Goal: Task Accomplishment & Management: Complete application form

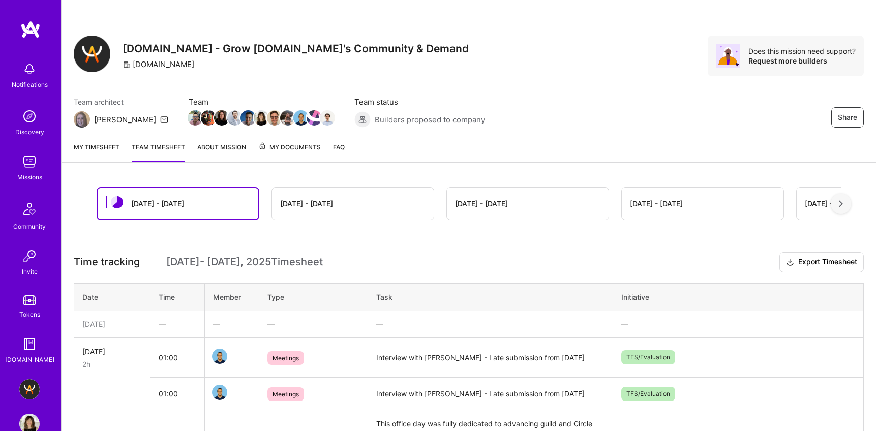
click at [90, 146] on link "My timesheet" at bounding box center [97, 152] width 46 height 20
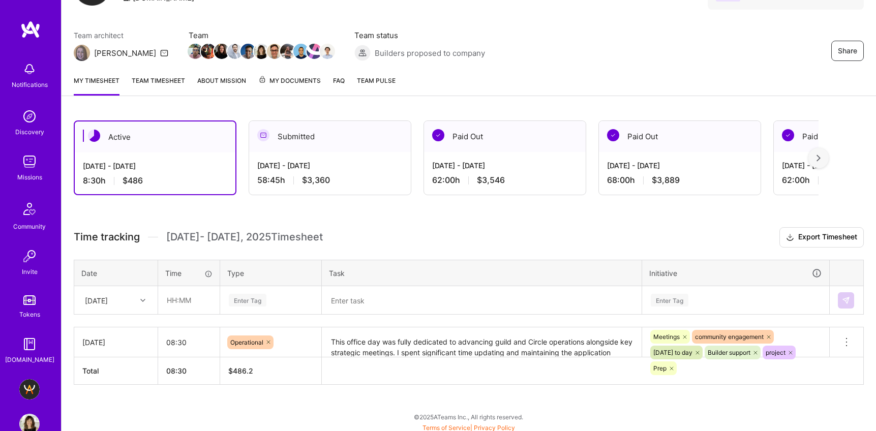
scroll to position [70, 0]
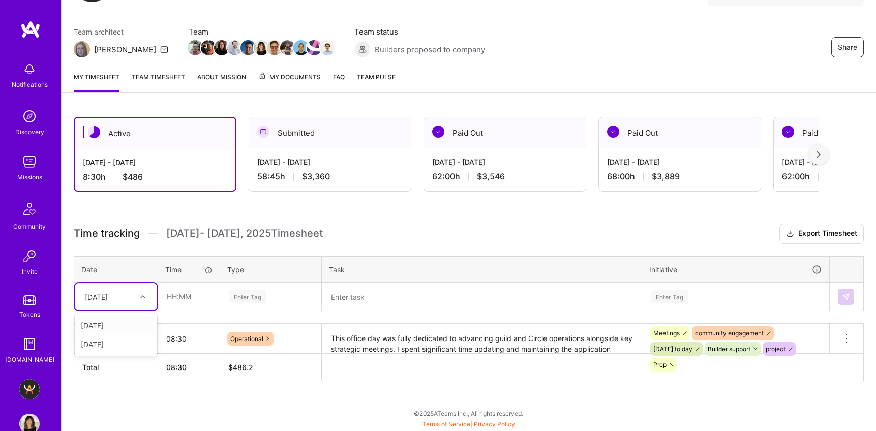
click at [108, 301] on div "[DATE]" at bounding box center [96, 296] width 23 height 11
click at [104, 345] on div "[DATE]" at bounding box center [116, 344] width 82 height 19
click at [167, 300] on input "text" at bounding box center [189, 296] width 60 height 27
type input "04:30"
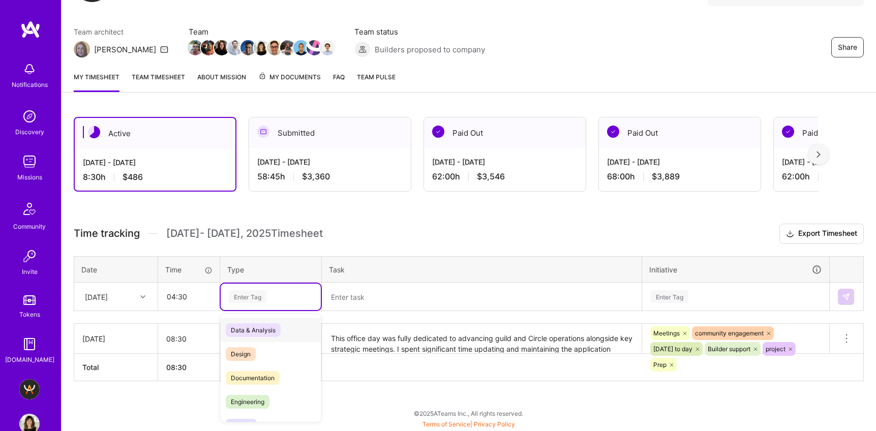
click at [242, 293] on div "Enter Tag" at bounding box center [248, 297] width 38 height 16
click at [264, 364] on span "Operational" at bounding box center [247, 370] width 43 height 14
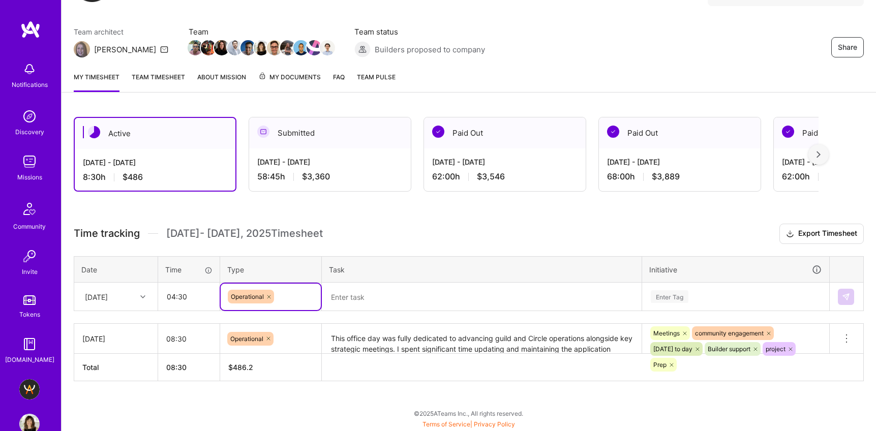
click at [357, 298] on textarea at bounding box center [482, 297] width 318 height 26
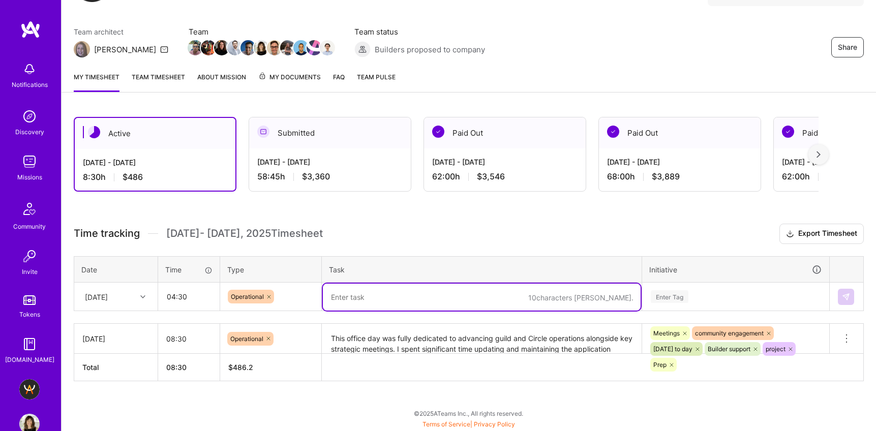
paste textarea "focused on guild operations and daily community management. I reviewed candidat…"
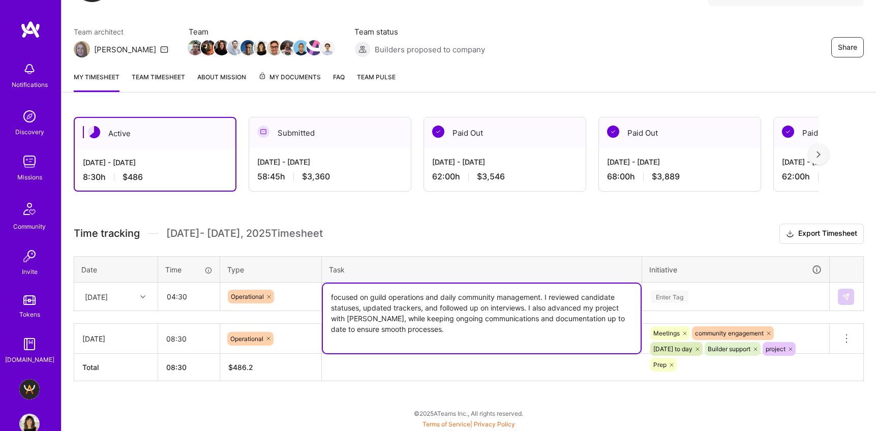
click at [345, 298] on textarea "focused on guild operations and daily community management. I reviewed candidat…" at bounding box center [482, 319] width 318 height 70
click at [440, 319] on textarea "Focused on guild operations and daily community management. I reviewed candidat…" at bounding box center [482, 319] width 318 height 70
drag, startPoint x: 504, startPoint y: 308, endPoint x: 513, endPoint y: 324, distance: 18.4
click at [513, 324] on textarea "Focused on guild operations and daily community management. I reviewed candidat…" at bounding box center [482, 319] width 318 height 70
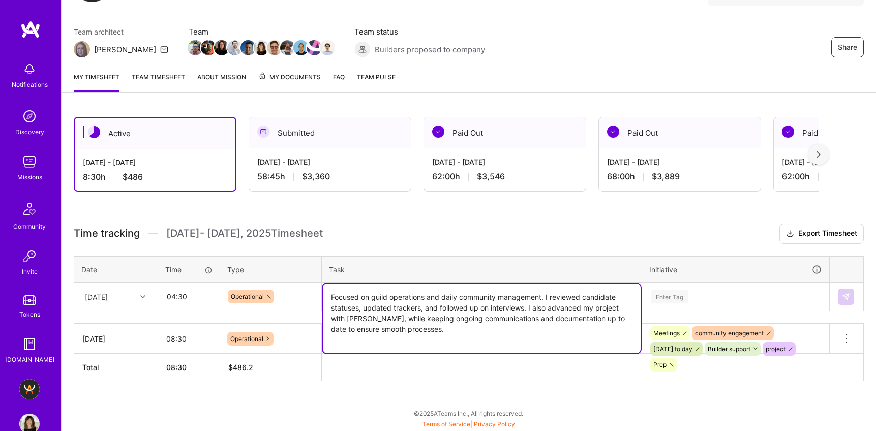
type textarea "Focused on guild operations and daily community management. I reviewed candidat…"
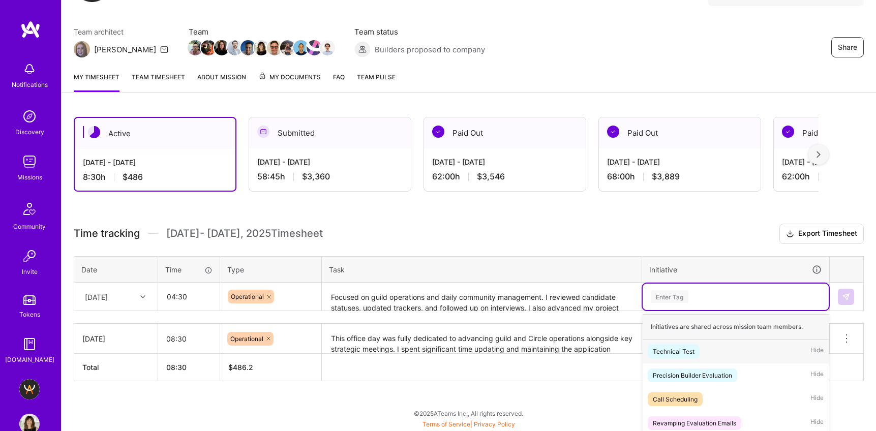
scroll to position [162, 0]
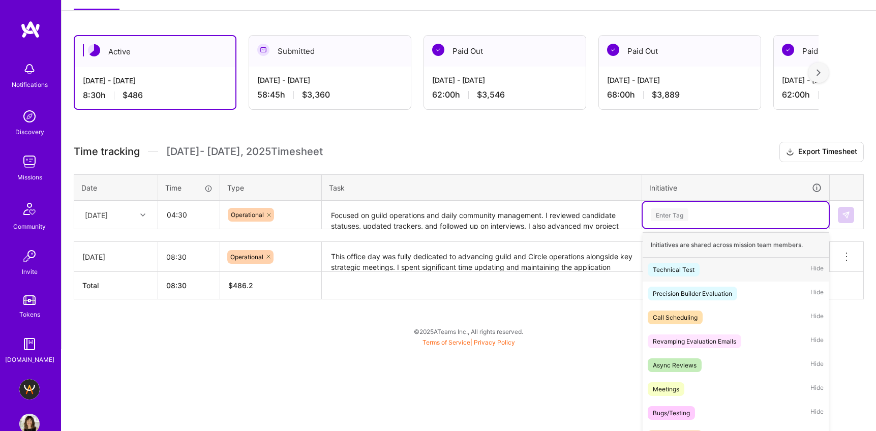
click at [724, 228] on div "option Technical Test focused, 1 of 63. 63 results available. Use Up and Down t…" at bounding box center [736, 215] width 186 height 26
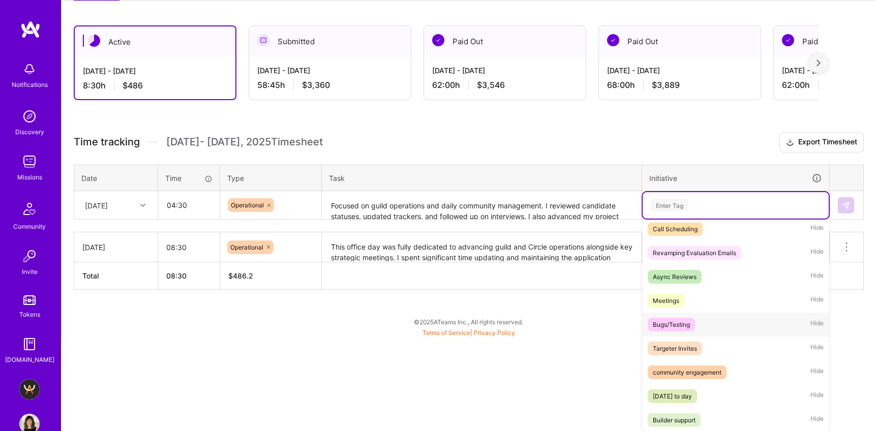
scroll to position [80, 0]
click at [714, 371] on div "community engagement" at bounding box center [687, 371] width 69 height 11
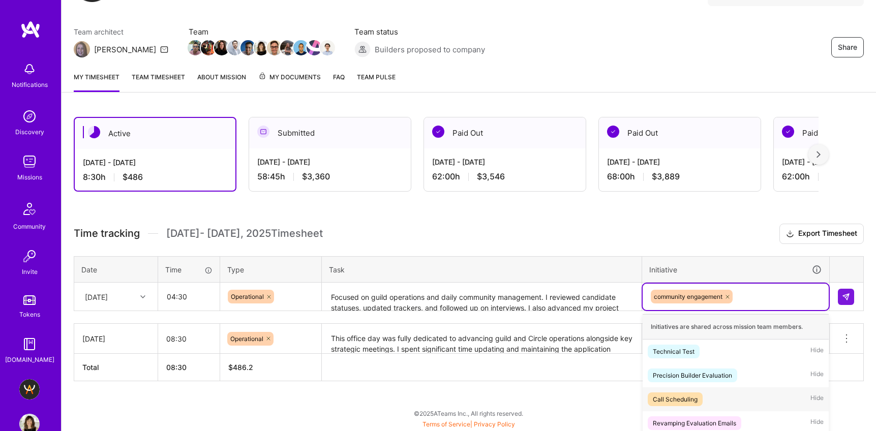
scroll to position [162, 0]
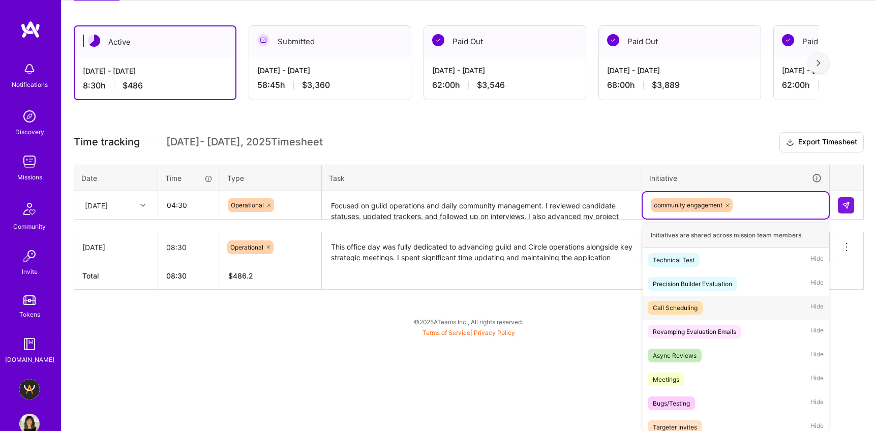
click at [762, 219] on div "option community engagement, selected. option Call Scheduling focused, 3 of 63.…" at bounding box center [736, 205] width 186 height 26
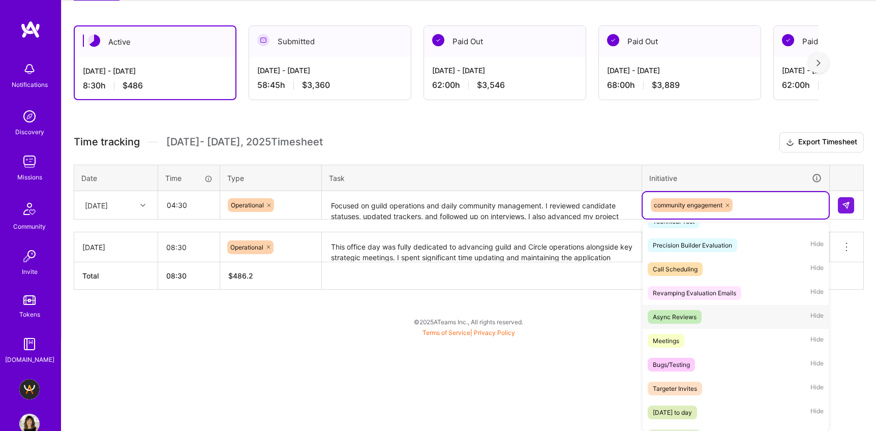
scroll to position [45, 0]
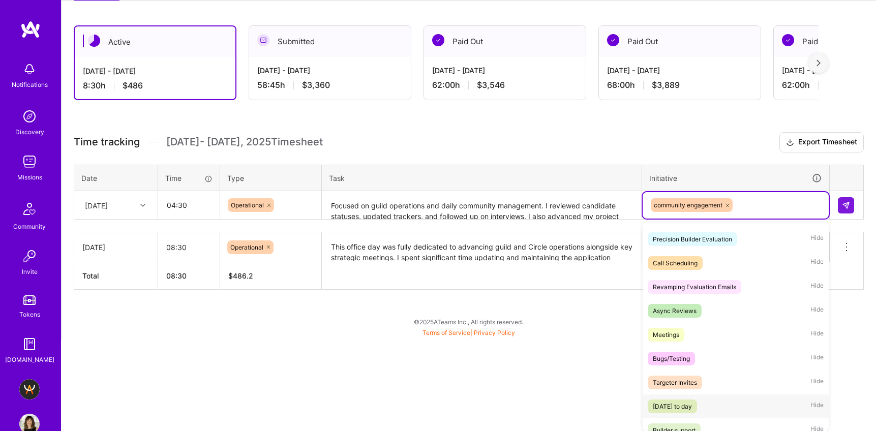
click at [697, 409] on span "[DATE] to day" at bounding box center [672, 407] width 49 height 14
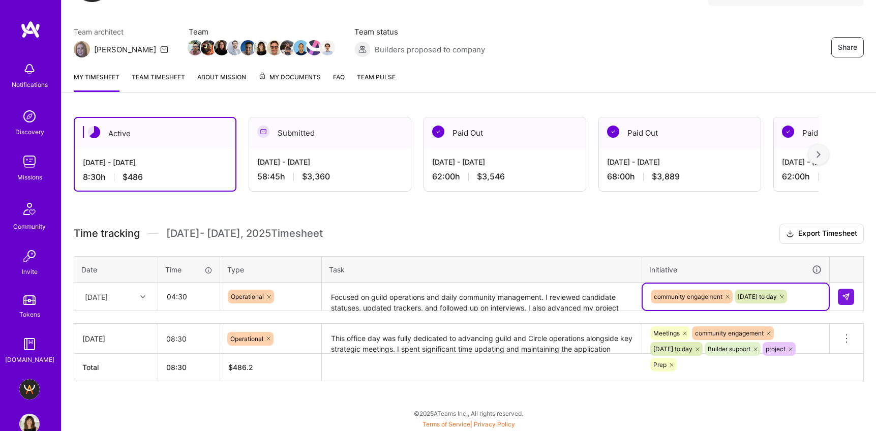
scroll to position [70, 0]
click at [817, 292] on div "option [DATE] to day , selected. Select is focused ,type to refine list, press …" at bounding box center [736, 297] width 186 height 26
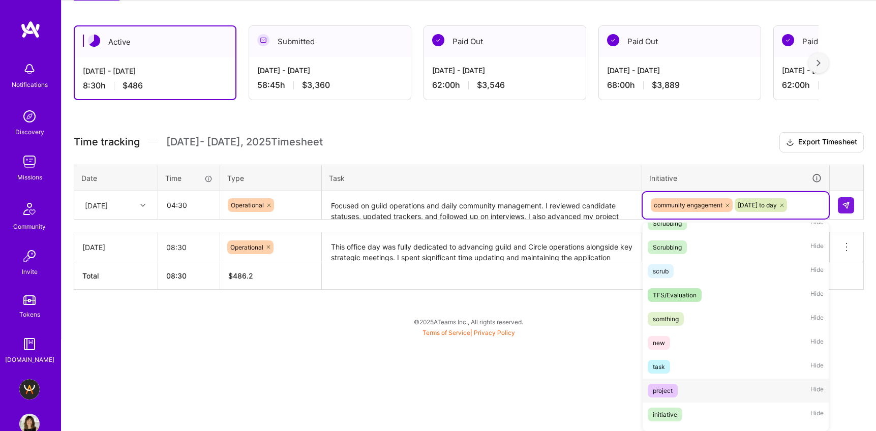
scroll to position [352, 0]
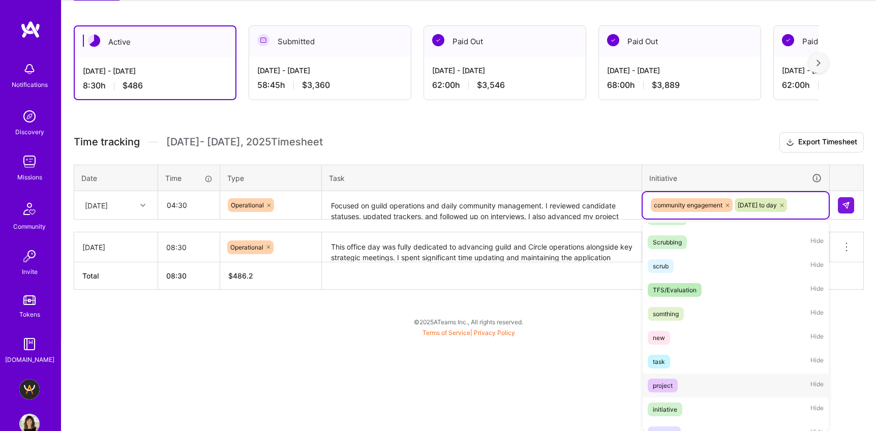
click at [676, 382] on span "project" at bounding box center [663, 386] width 30 height 14
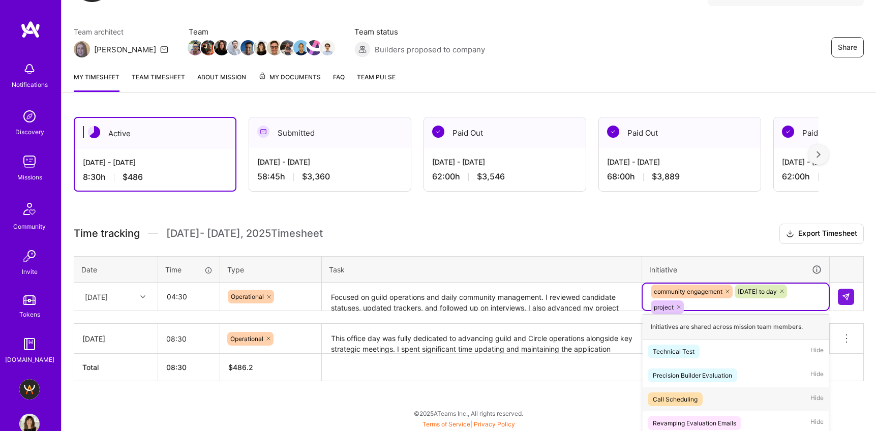
scroll to position [162, 0]
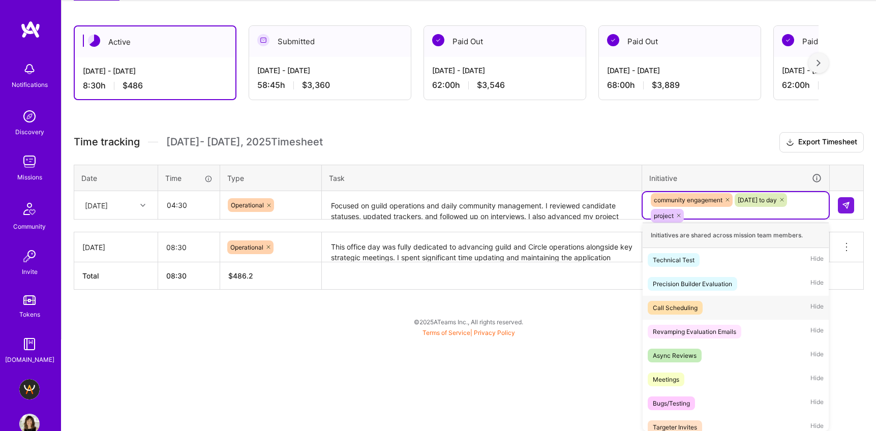
click at [766, 219] on div "option project, selected. option Call Scheduling focused, 3 of 63. 60 results a…" at bounding box center [736, 205] width 186 height 26
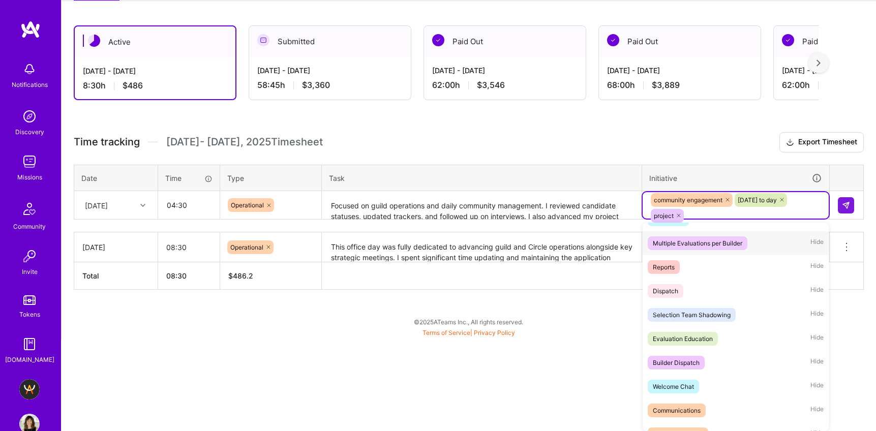
scroll to position [653, 0]
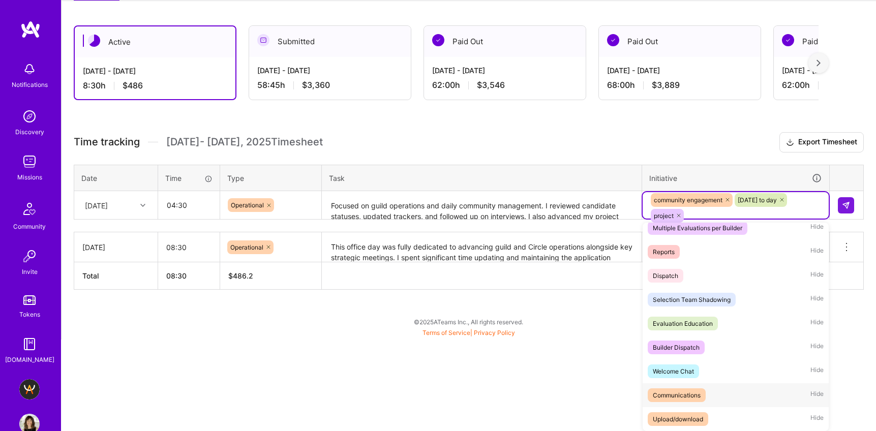
click at [693, 397] on div "Communications" at bounding box center [677, 395] width 48 height 11
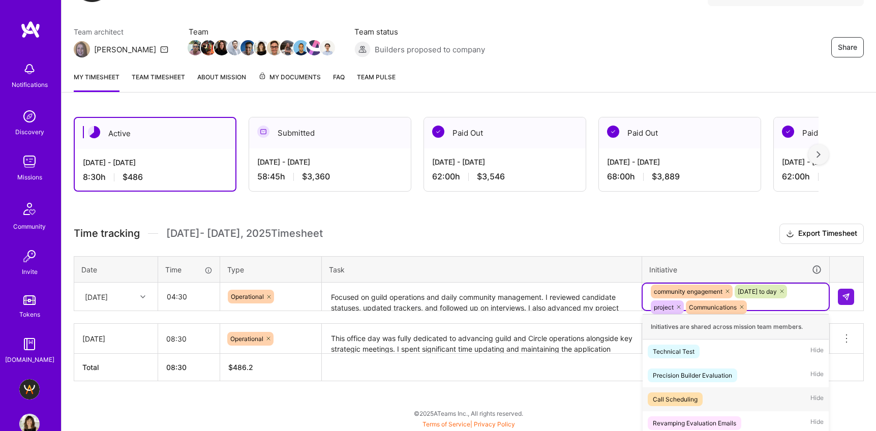
click at [786, 299] on div "option Communications, selected. option Call Scheduling focused, 3 of 63. 59 re…" at bounding box center [736, 297] width 186 height 26
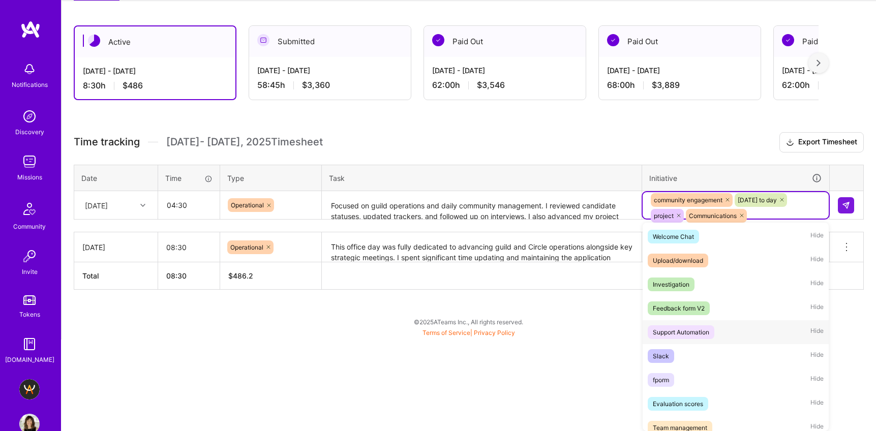
scroll to position [789, 0]
click at [728, 361] on div "Slack Hide" at bounding box center [736, 355] width 186 height 24
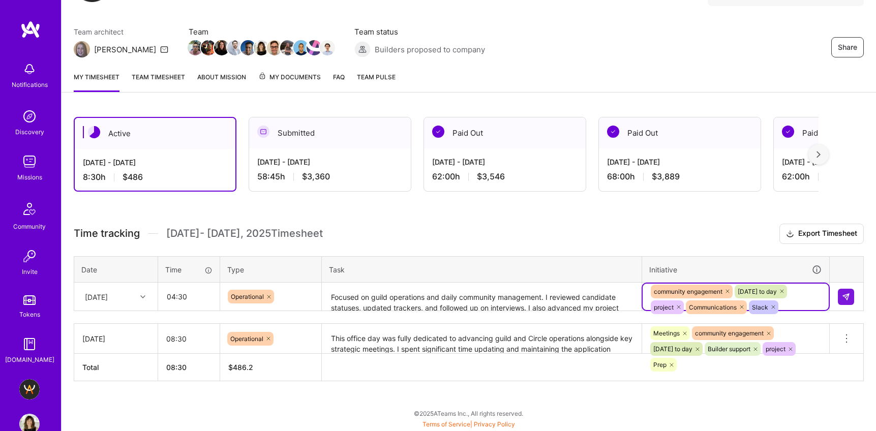
scroll to position [70, 0]
click at [842, 298] on img at bounding box center [846, 297] width 8 height 8
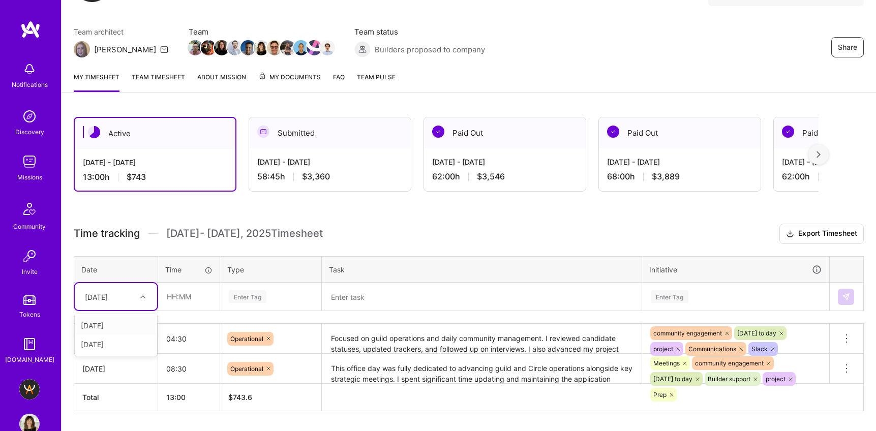
click at [142, 295] on icon at bounding box center [142, 296] width 5 height 5
click at [106, 341] on div "[DATE]" at bounding box center [116, 344] width 82 height 19
click at [172, 295] on input "text" at bounding box center [189, 296] width 60 height 27
type input "07:15"
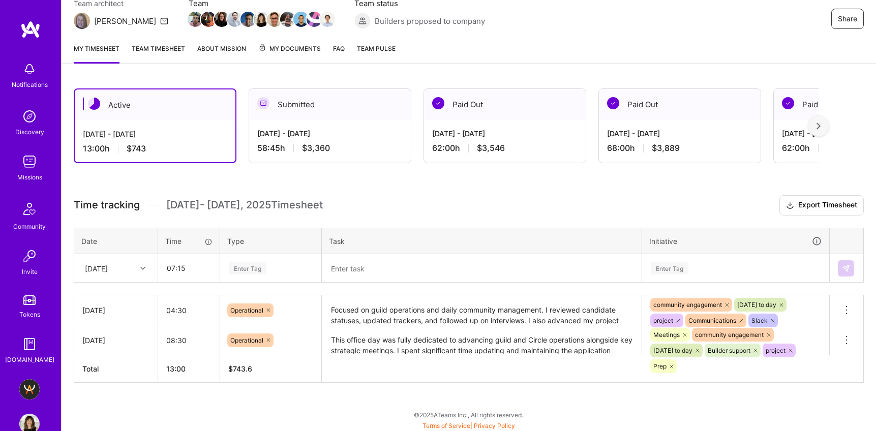
click at [256, 282] on div "Enter Tag" at bounding box center [271, 268] width 100 height 26
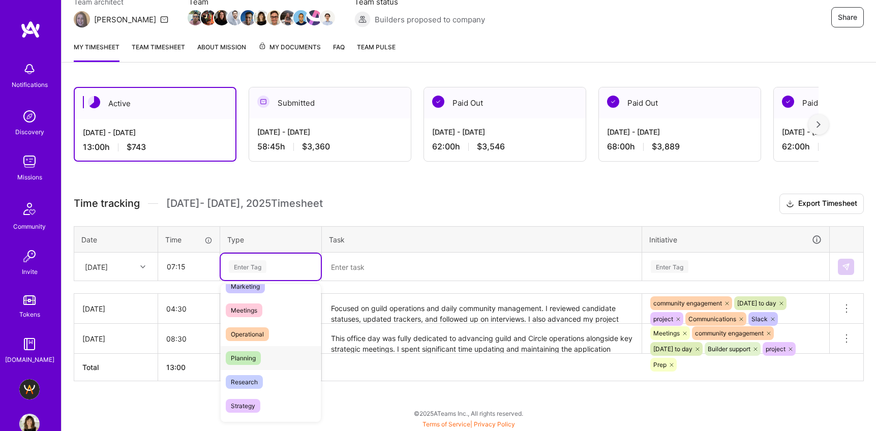
scroll to position [188, 0]
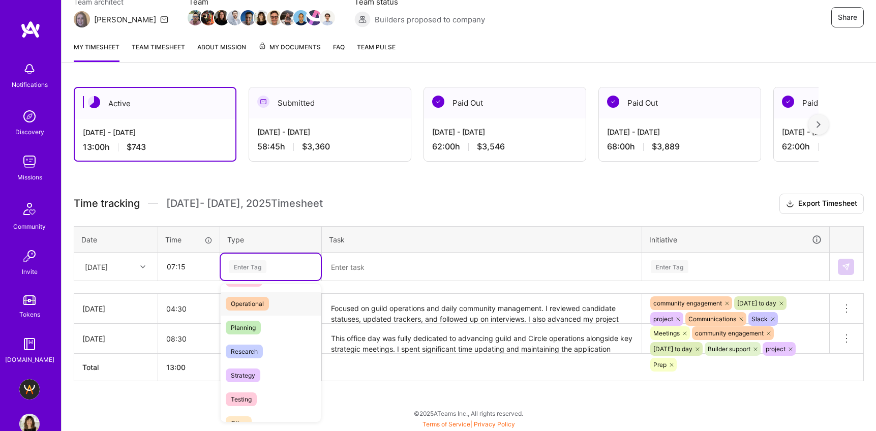
click at [265, 301] on span "Operational" at bounding box center [247, 304] width 43 height 14
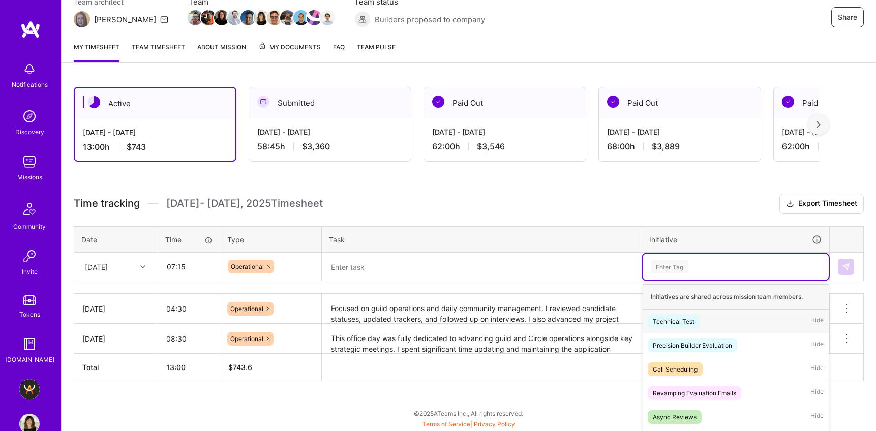
scroll to position [162, 0]
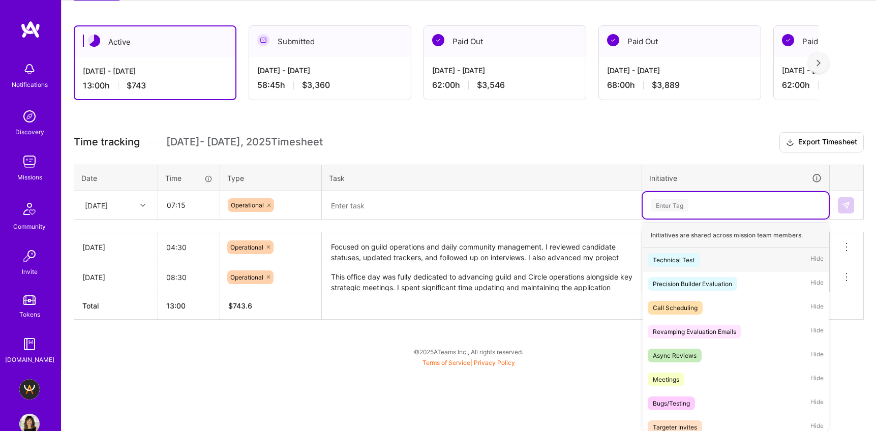
click at [678, 219] on div "option Slack, selected. option Technical Test focused, 1 of 63. 63 results avai…" at bounding box center [736, 205] width 186 height 26
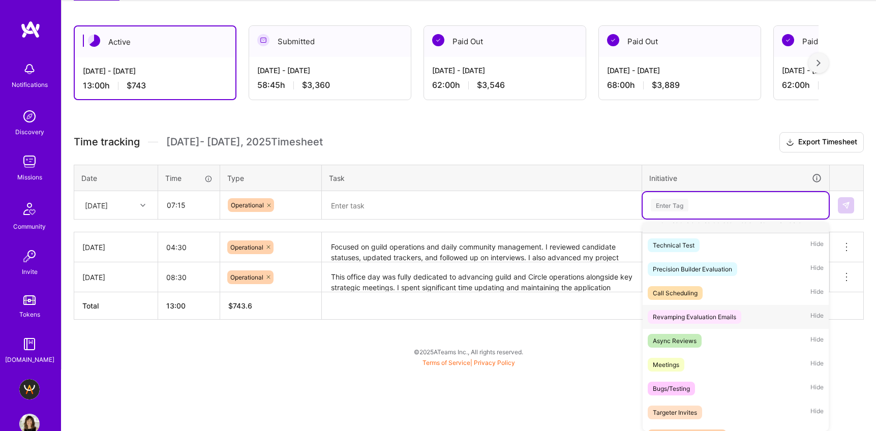
scroll to position [21, 0]
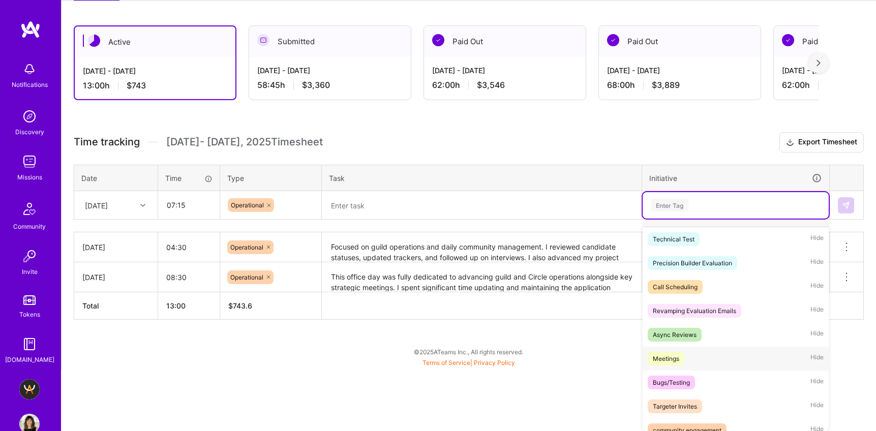
click at [673, 357] on div "Meetings" at bounding box center [666, 358] width 26 height 11
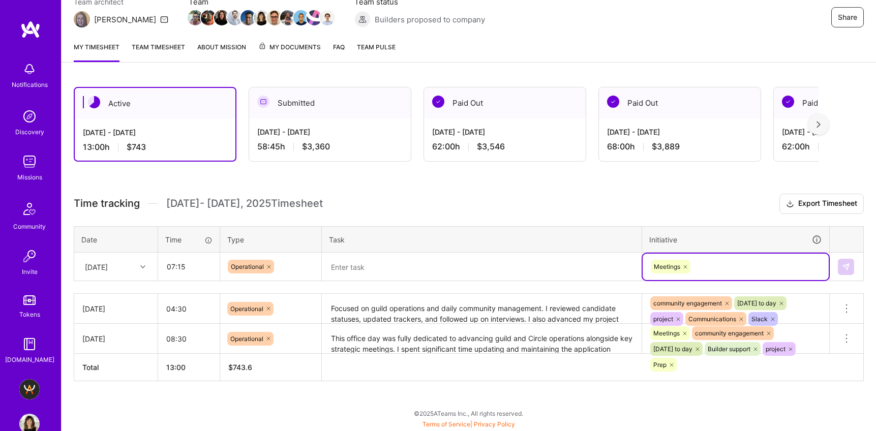
scroll to position [100, 0]
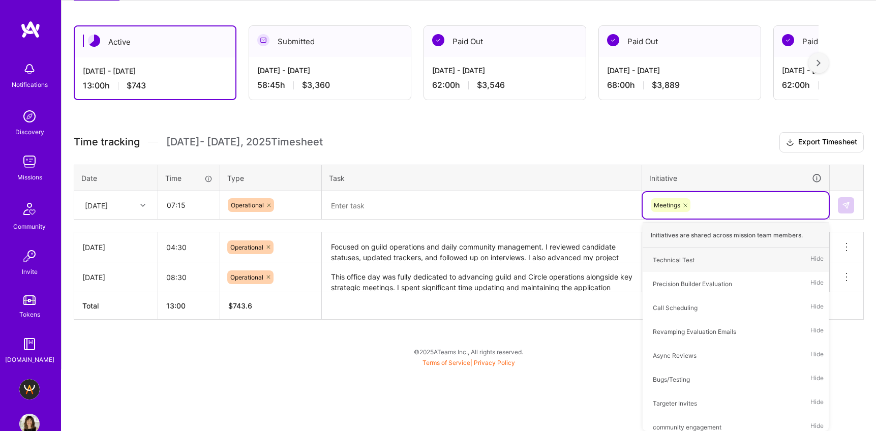
click at [370, 204] on div "Time tracking [DATE] - [DATE] Timesheet Export Timesheet Date Time Type Task In…" at bounding box center [469, 226] width 790 height 188
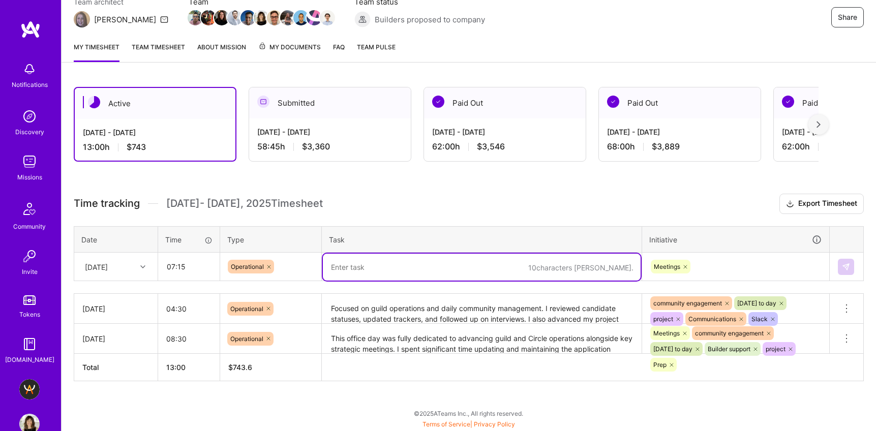
paste textarea "dedicated time to both circle and guild activities. I joined the Fintech (Latek…"
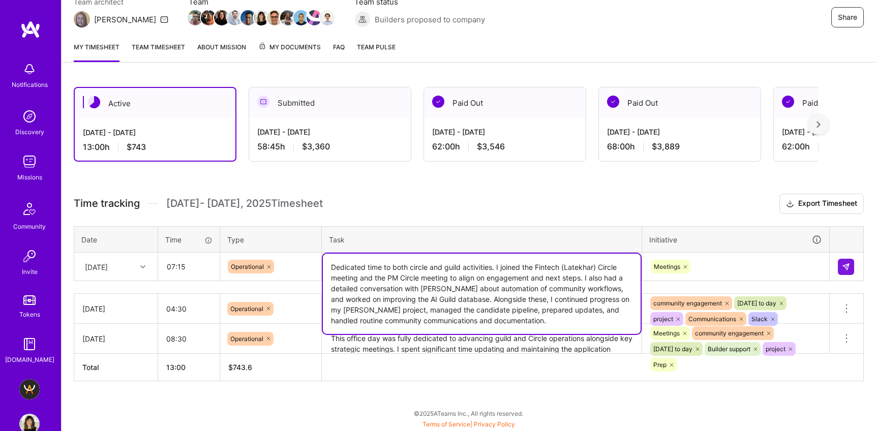
click at [551, 265] on textarea "Dedicated time to both circle and guild activities. I joined the Fintech (Latek…" at bounding box center [482, 294] width 318 height 80
click at [512, 264] on textarea "Dedicated time to both circle and guild activities. I joined the Fintech (Latek…" at bounding box center [482, 294] width 318 height 80
drag, startPoint x: 525, startPoint y: 268, endPoint x: 498, endPoint y: 267, distance: 26.4
click at [498, 267] on textarea "Dedicated time to both circle and guild activities. I joined the Fintech (Latek…" at bounding box center [482, 294] width 318 height 80
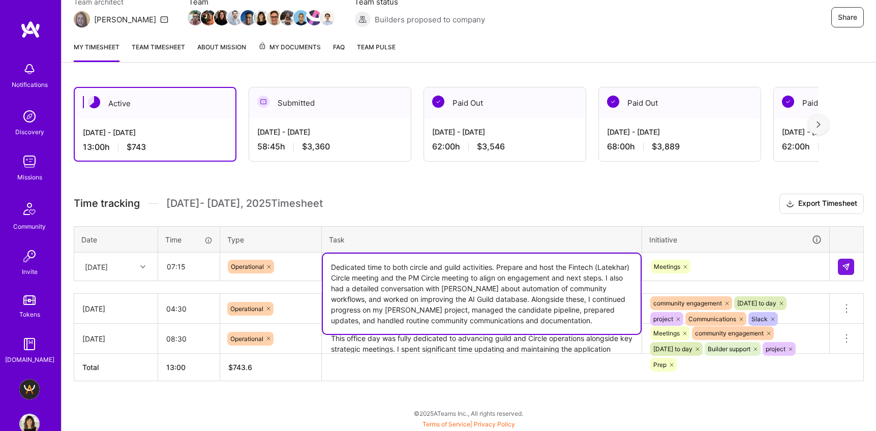
drag, startPoint x: 365, startPoint y: 278, endPoint x: 324, endPoint y: 278, distance: 40.7
click at [324, 278] on textarea "Dedicated time to both circle and guild activities. Prepare and host the Fintec…" at bounding box center [482, 294] width 318 height 80
click at [587, 265] on textarea "Dedicated time to both circle and guild activities. Prepare and host the Fintec…" at bounding box center [482, 294] width 318 height 80
click at [610, 265] on textarea "Dedicated time to both circle and guild activities. Prepare and host the health…" at bounding box center [482, 294] width 318 height 80
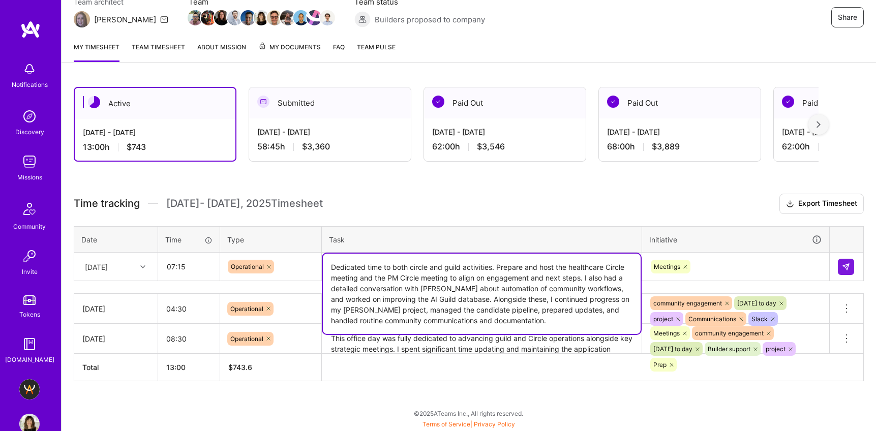
click at [567, 312] on textarea "Dedicated time to both circle and guild activities. Prepare and host the health…" at bounding box center [482, 294] width 318 height 80
type textarea "Dedicated time to both circle and guild activities. Prepare and host the health…"
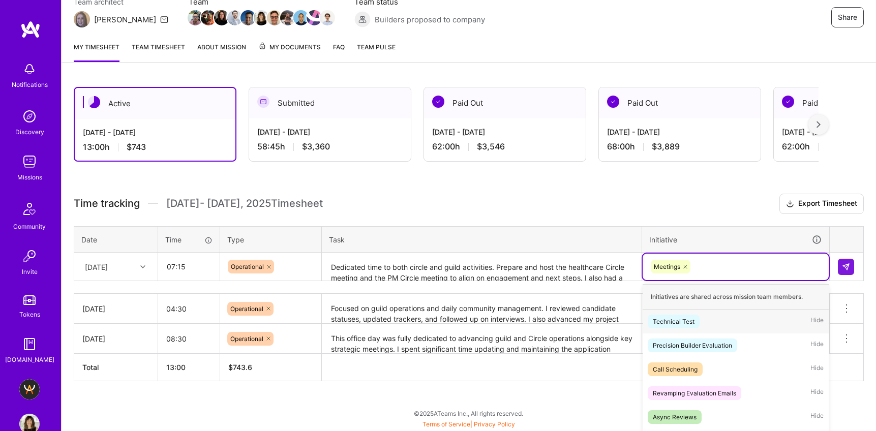
scroll to position [162, 0]
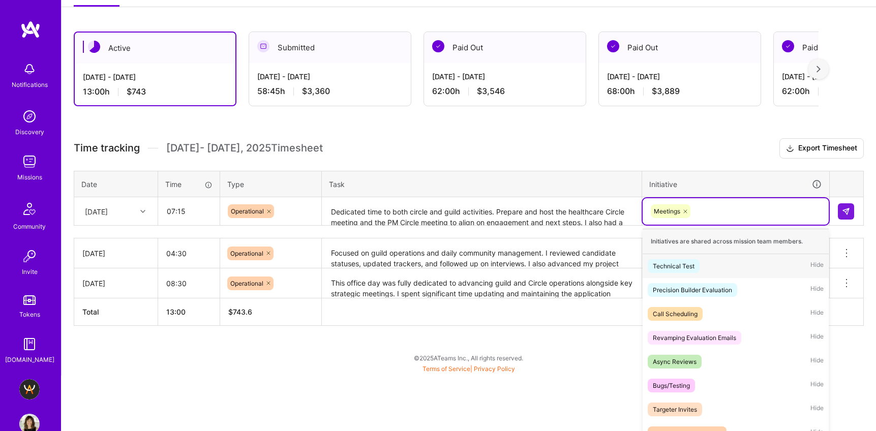
click at [744, 225] on div "option Meetings, selected. option Technical Test focused, 1 of 63. 62 results a…" at bounding box center [736, 211] width 186 height 26
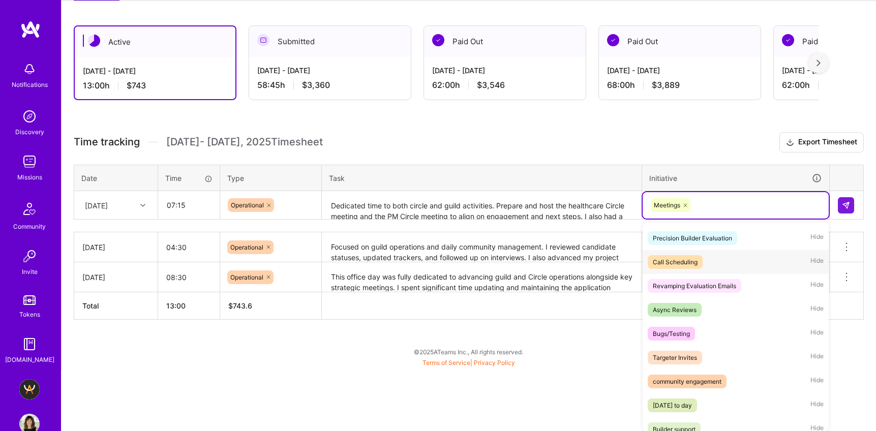
scroll to position [61, 0]
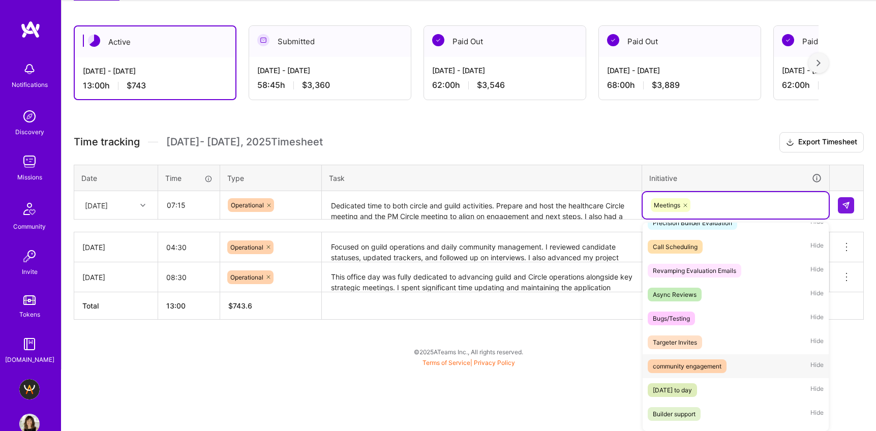
click at [714, 365] on div "community engagement" at bounding box center [687, 366] width 69 height 11
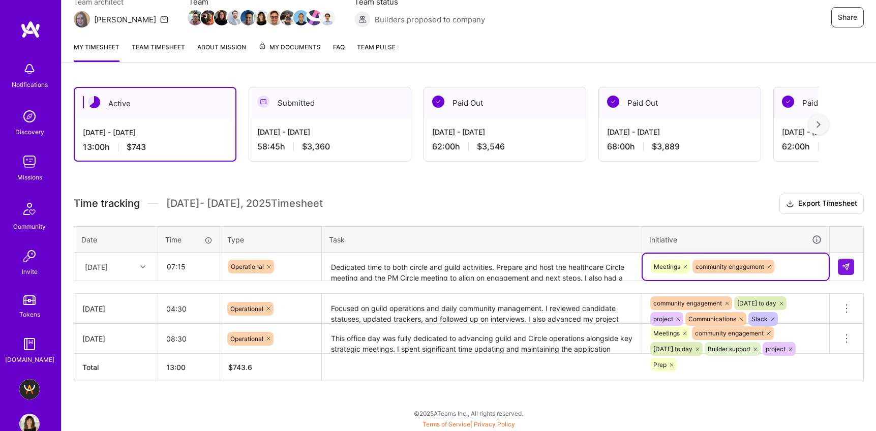
scroll to position [162, 0]
click at [795, 261] on div "option community engagement, selected. Select is focused ,type to refine list, …" at bounding box center [736, 267] width 186 height 26
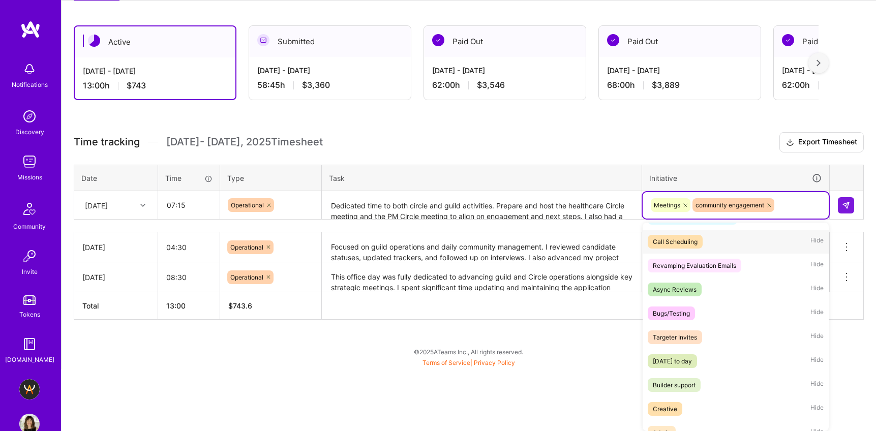
scroll to position [79, 0]
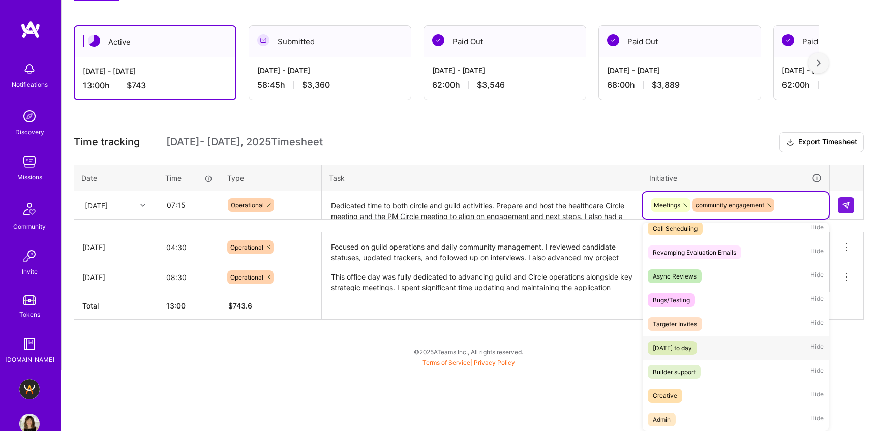
click at [692, 346] on div "[DATE] to day" at bounding box center [672, 348] width 39 height 11
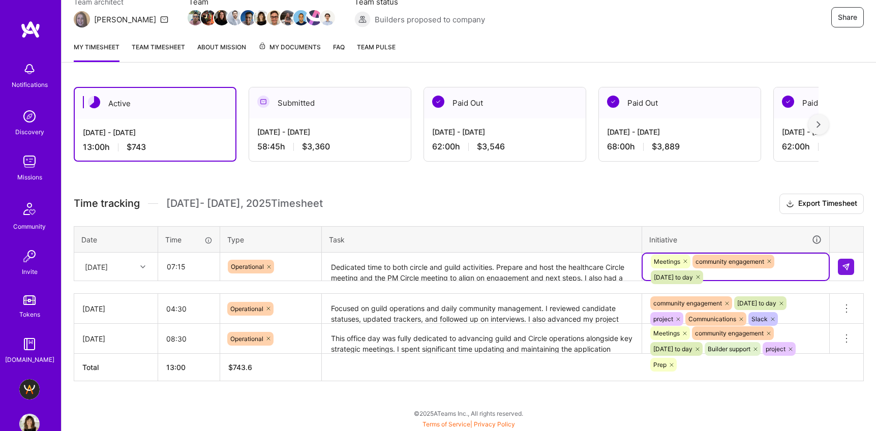
scroll to position [162, 0]
click at [802, 266] on div "option [DATE] to day , selected. Select is focused ,type to refine list, press …" at bounding box center [736, 267] width 186 height 26
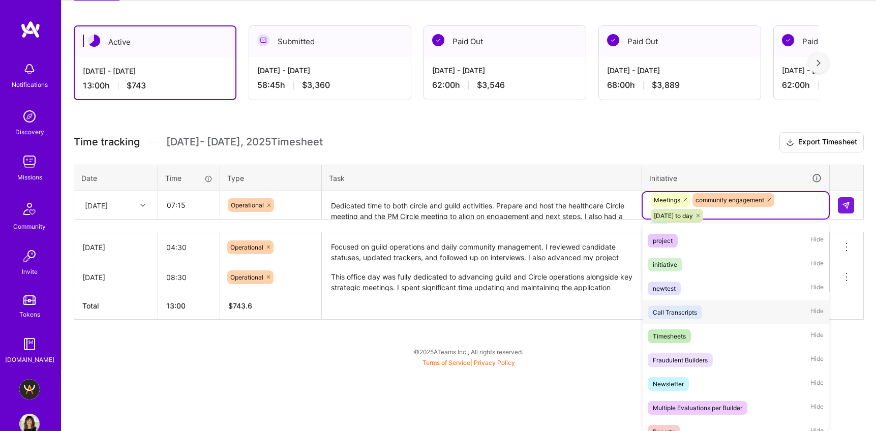
scroll to position [487, 0]
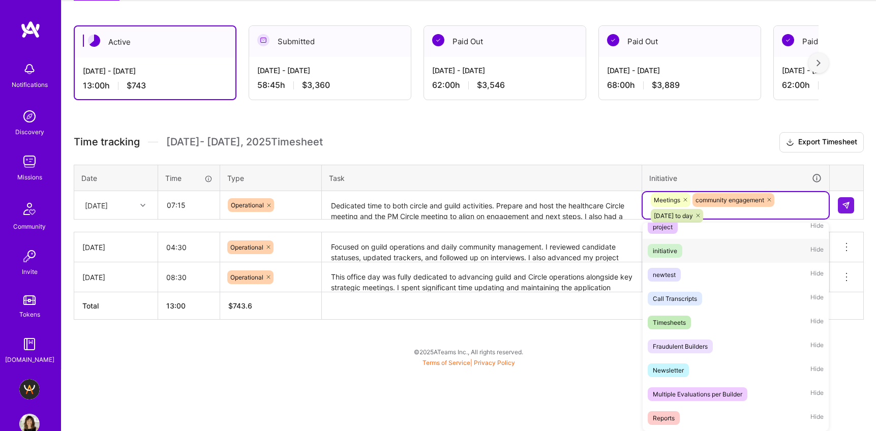
click at [724, 255] on div "initiative Hide" at bounding box center [736, 251] width 186 height 24
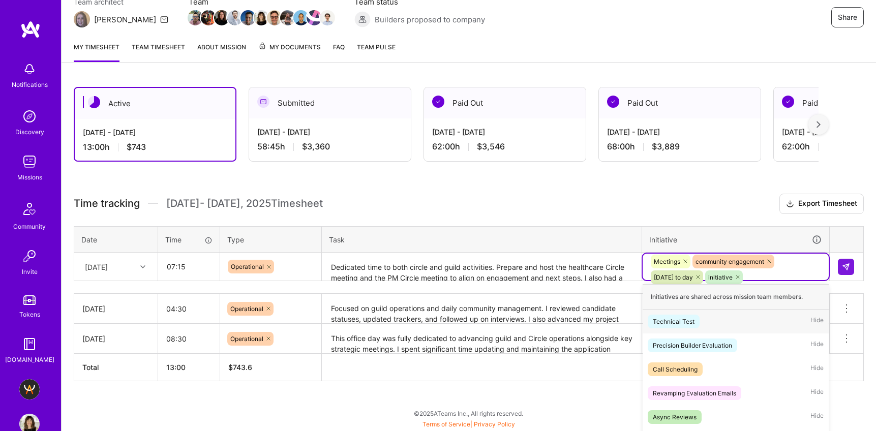
click at [797, 270] on div "option initiative, selected. option Technical Test focused, 1 of 63. 59 results…" at bounding box center [736, 267] width 186 height 26
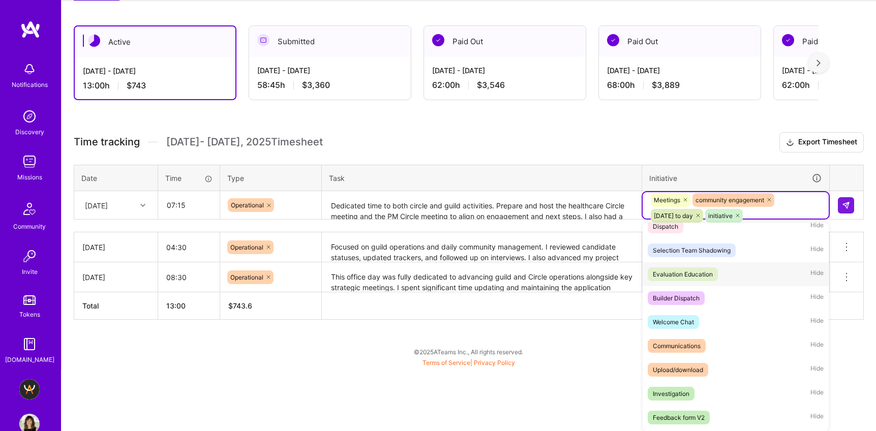
scroll to position [680, 0]
click at [703, 341] on span "Communications" at bounding box center [677, 345] width 58 height 14
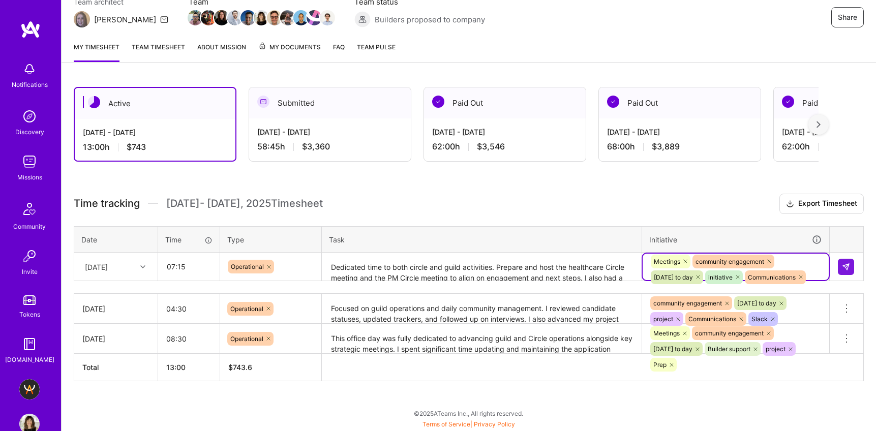
scroll to position [100, 0]
click at [852, 268] on button at bounding box center [846, 267] width 16 height 16
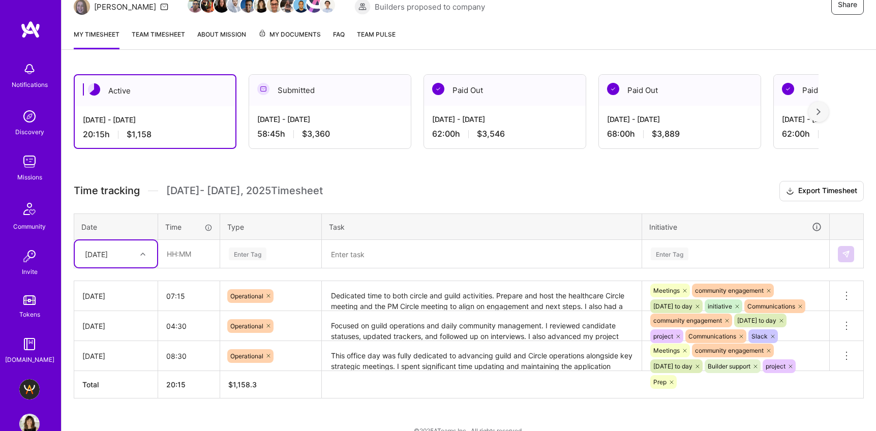
scroll to position [130, 0]
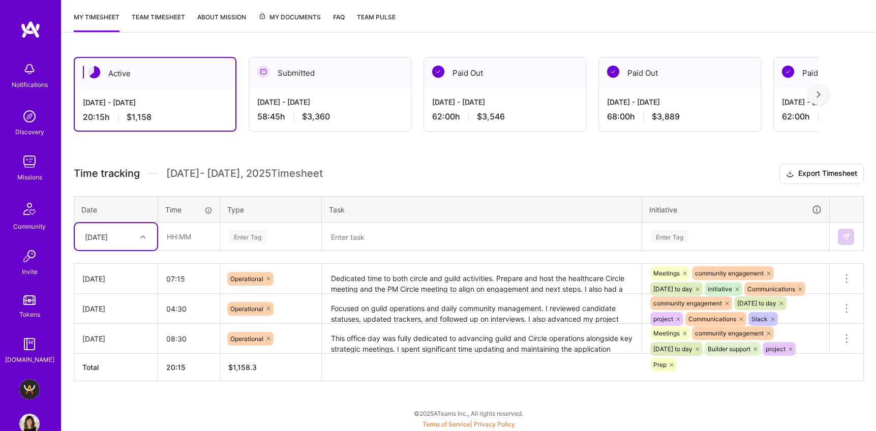
click at [791, 279] on div "Meetings community engagement [DATE] to day initiative Communications" at bounding box center [735, 278] width 187 height 26
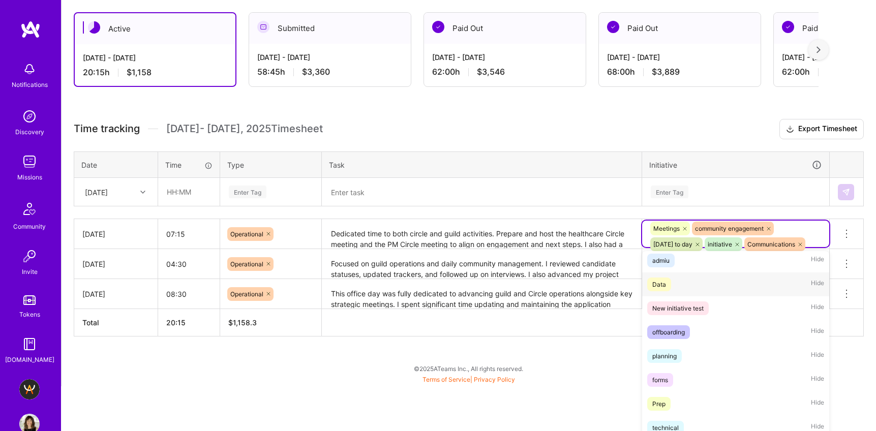
scroll to position [1037, 0]
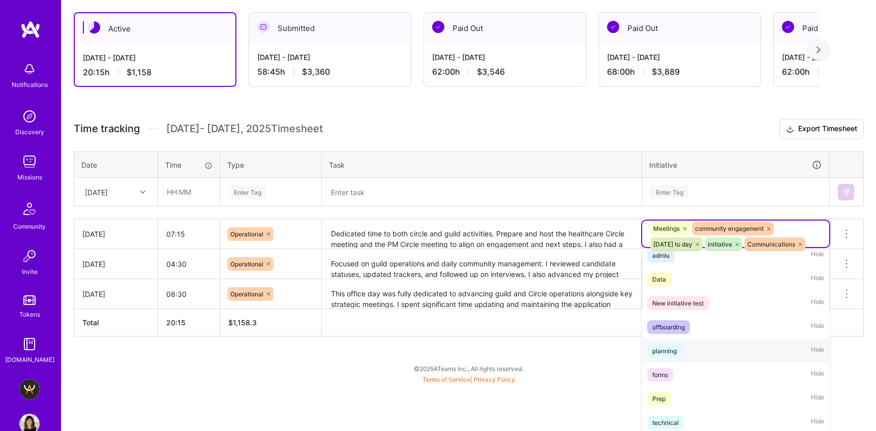
click at [680, 345] on span "planning" at bounding box center [664, 351] width 35 height 14
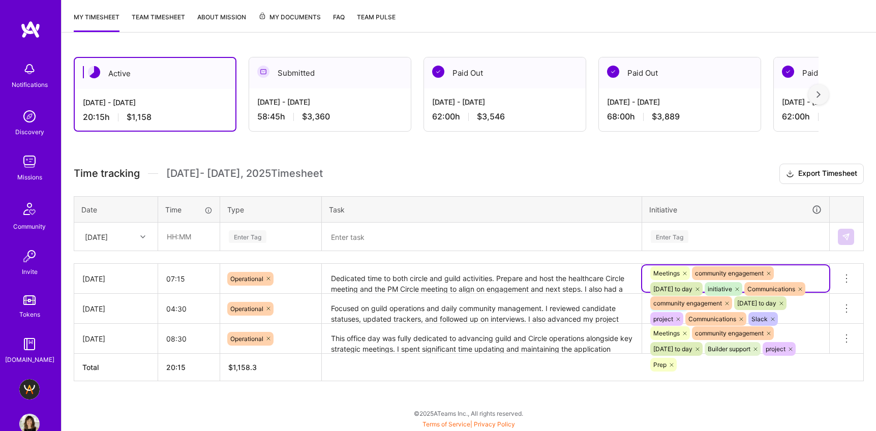
scroll to position [130, 0]
